Goal: Obtain resource: Download file/media

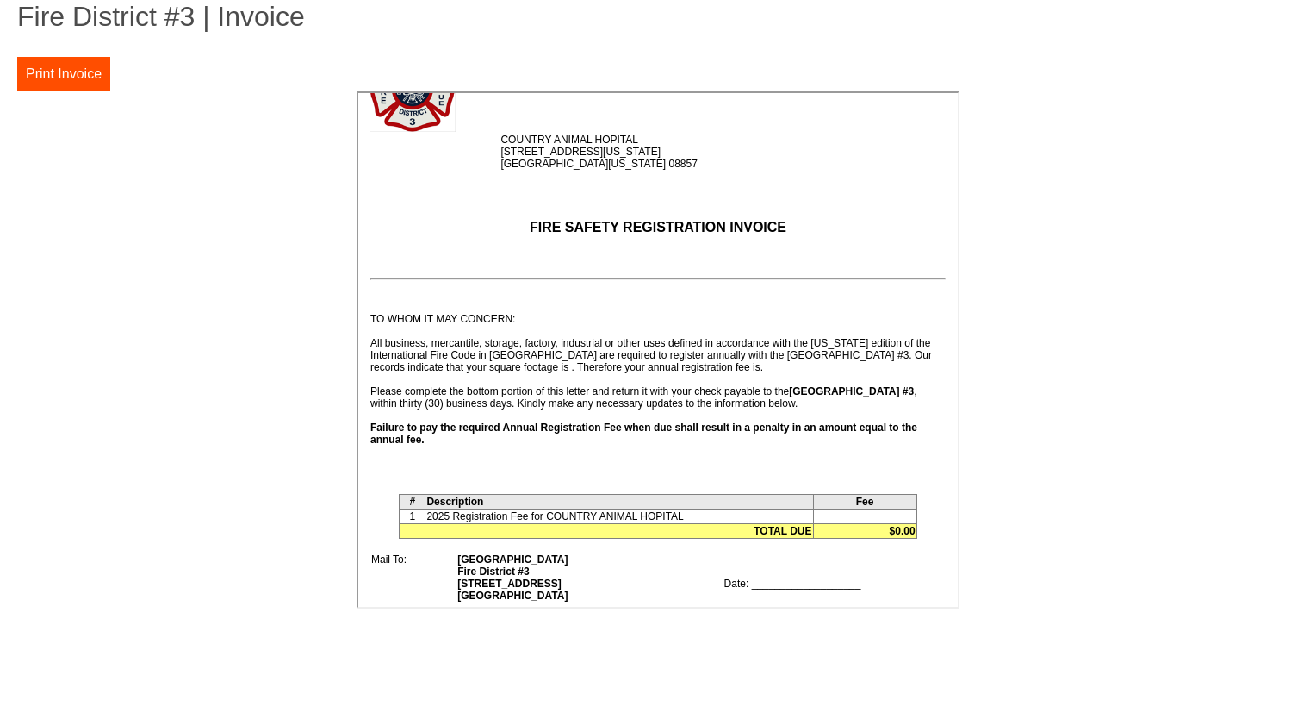
scroll to position [172, 0]
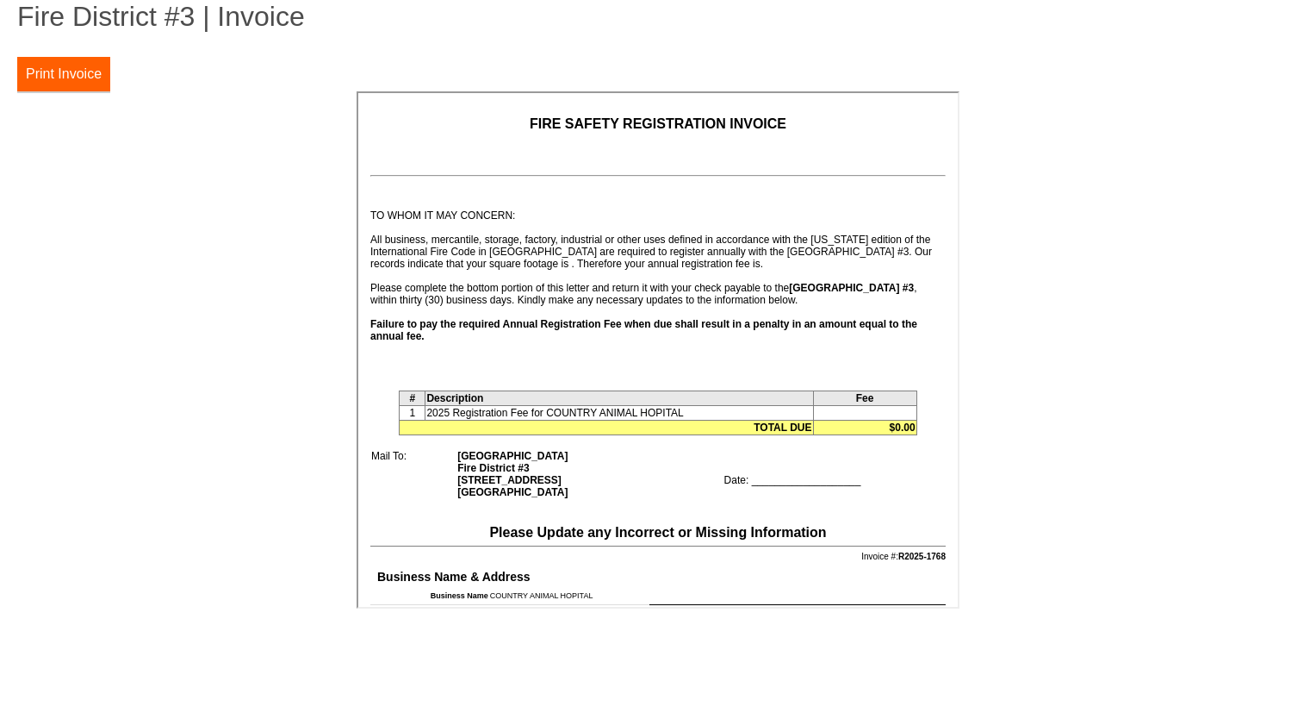
click at [98, 78] on button "Print Invoice" at bounding box center [63, 74] width 93 height 34
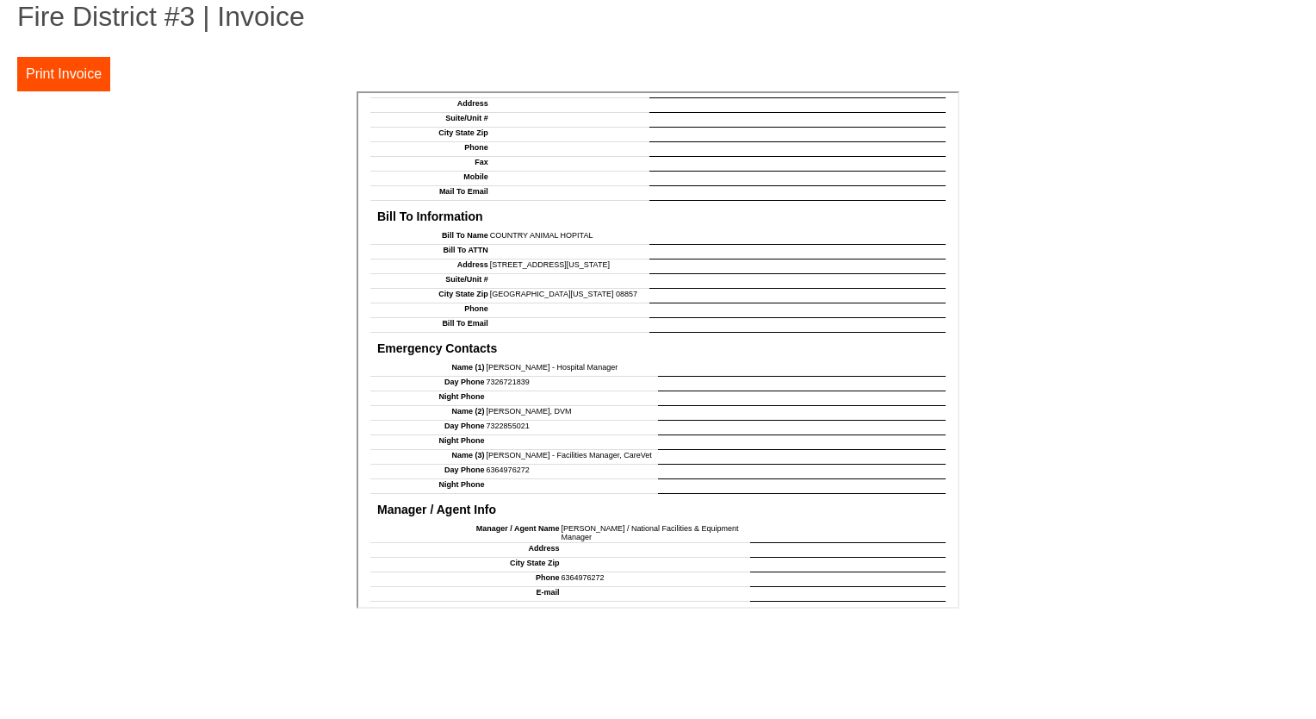
scroll to position [1372, 0]
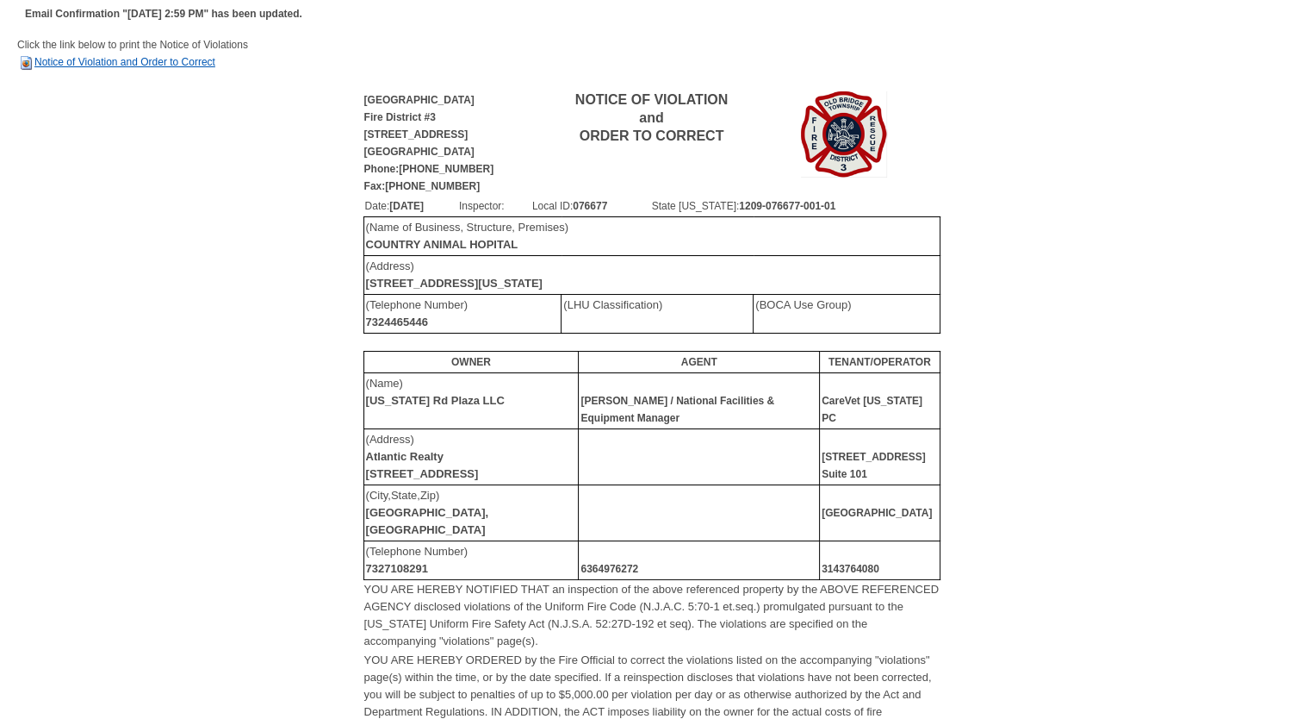
click at [163, 66] on link "Notice of Violation and Order to Correct" at bounding box center [116, 62] width 198 height 12
